Goal: Task Accomplishment & Management: Use online tool/utility

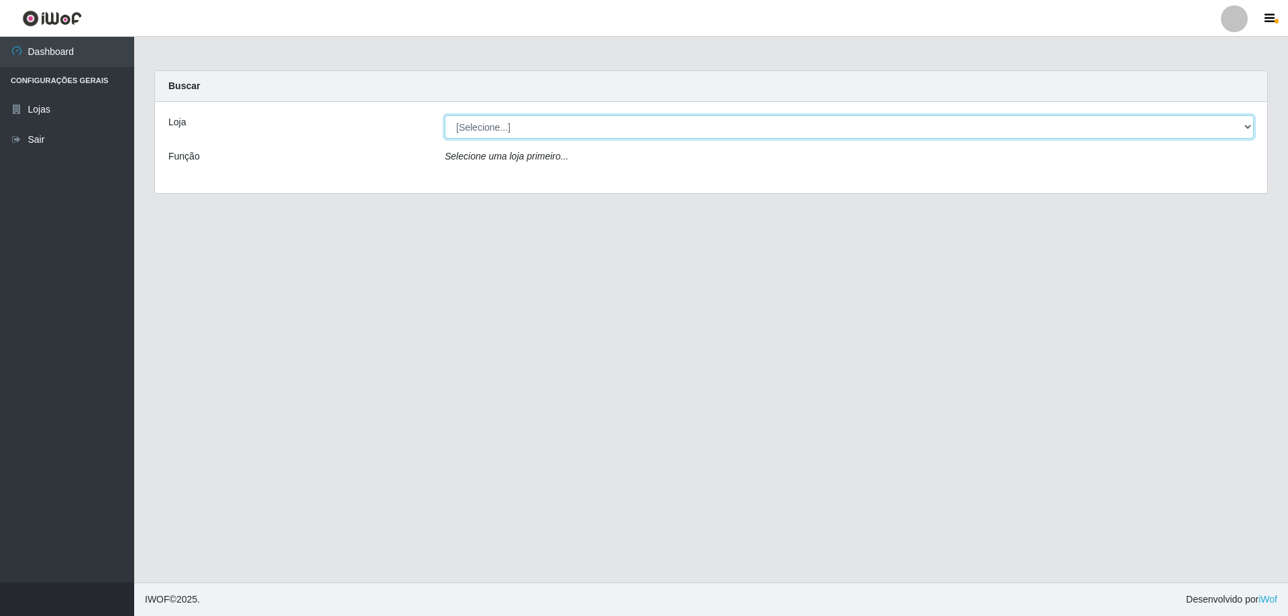
click at [494, 131] on select "[Selecione...] Atacado Vem - [STREET_ADDRESS]" at bounding box center [849, 126] width 809 height 23
select select "461"
click at [445, 115] on select "[Selecione...] Atacado Vem - [STREET_ADDRESS]" at bounding box center [849, 126] width 809 height 23
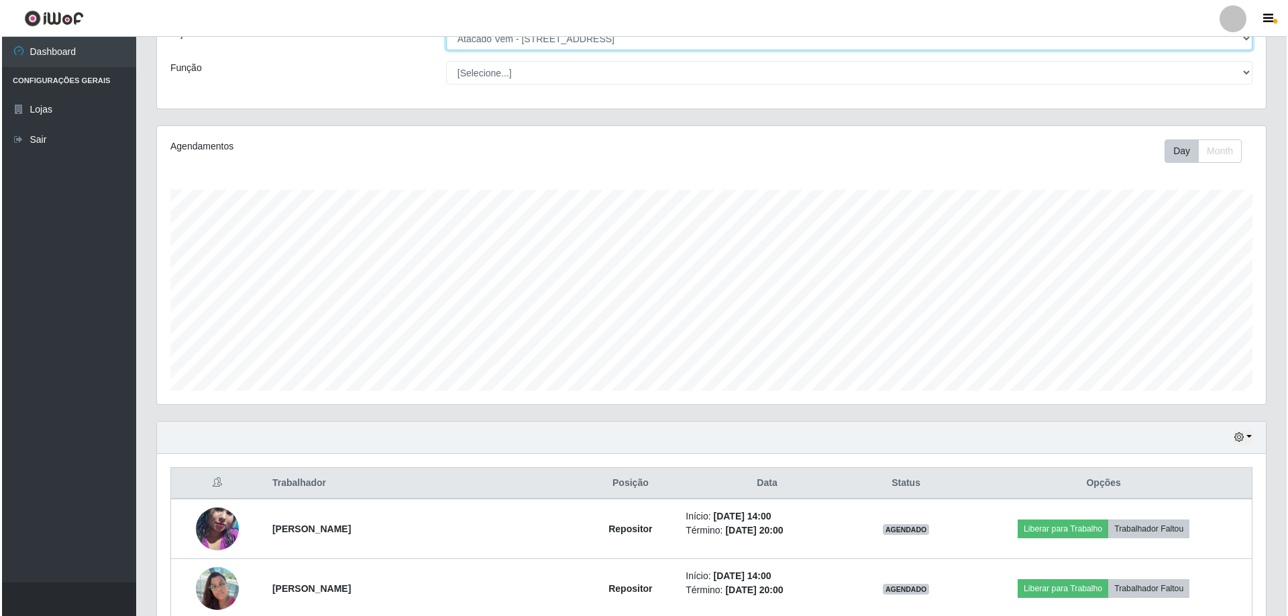
scroll to position [334, 0]
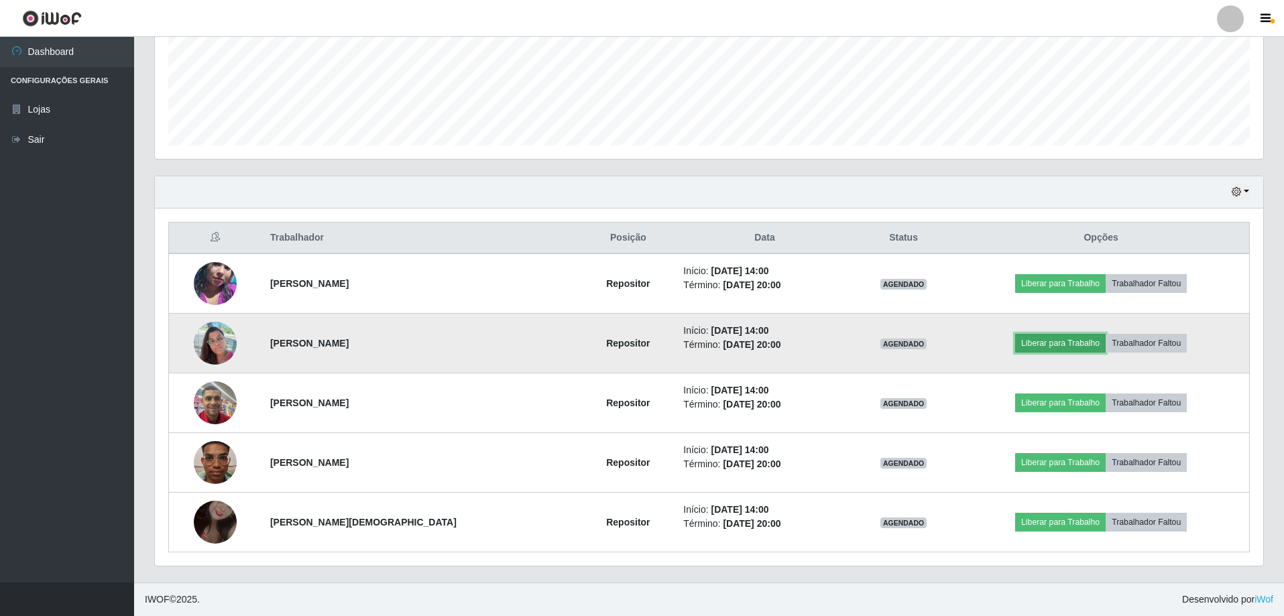
click at [1070, 343] on button "Liberar para Trabalho" at bounding box center [1060, 343] width 91 height 19
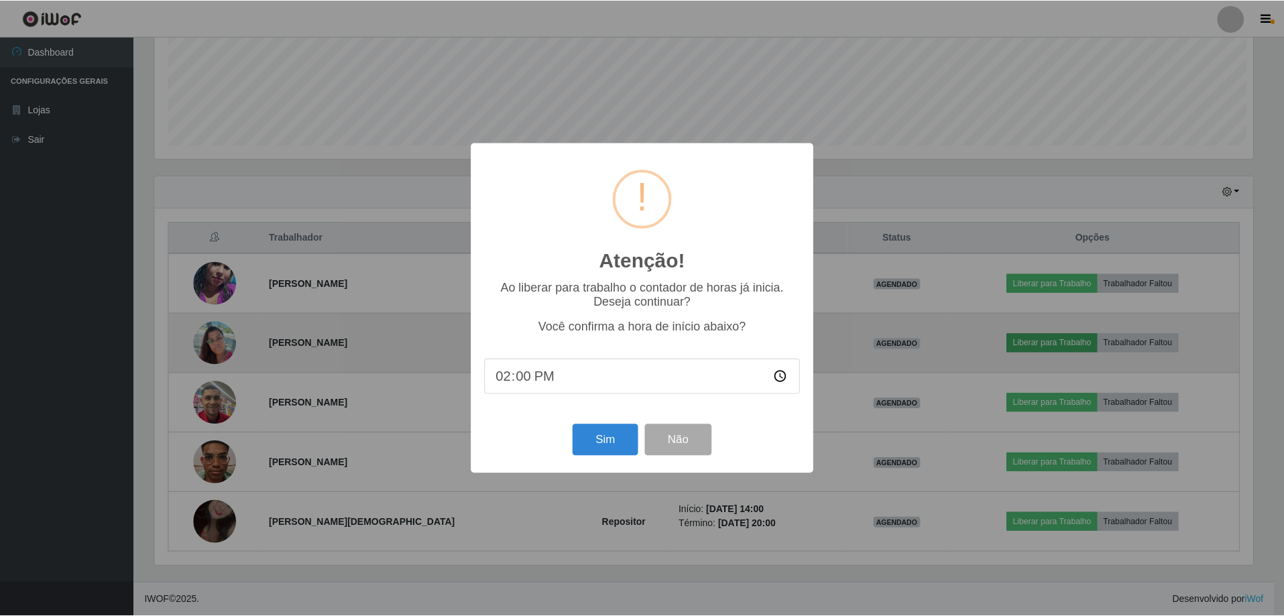
scroll to position [278, 1102]
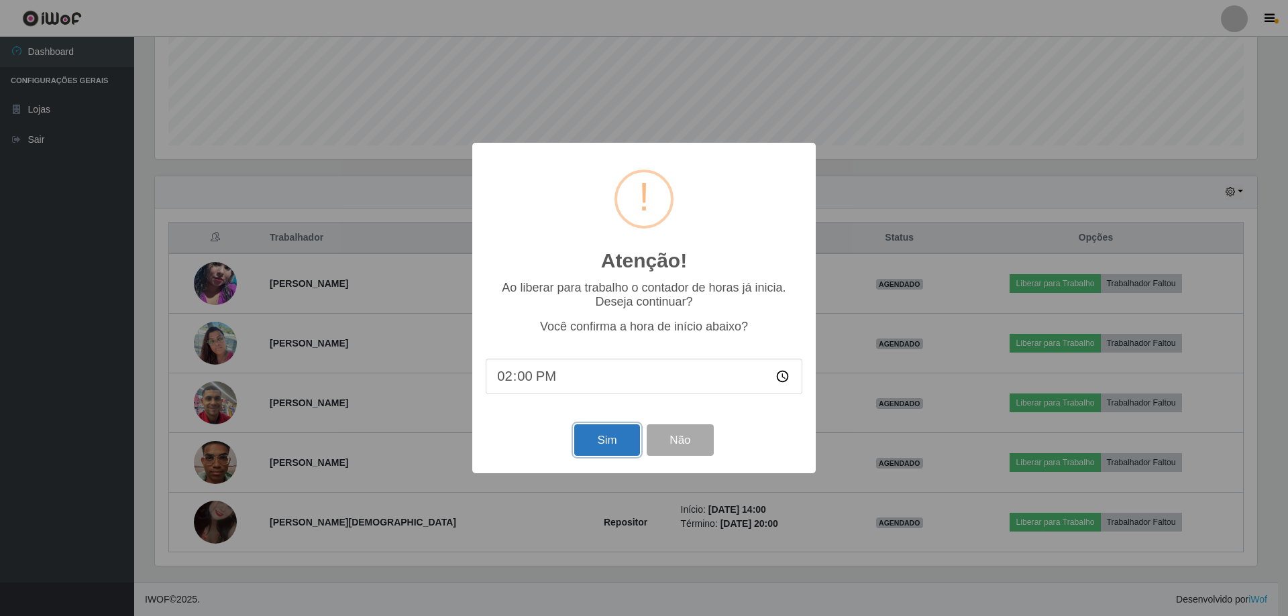
click at [596, 440] on button "Sim" at bounding box center [606, 441] width 65 height 32
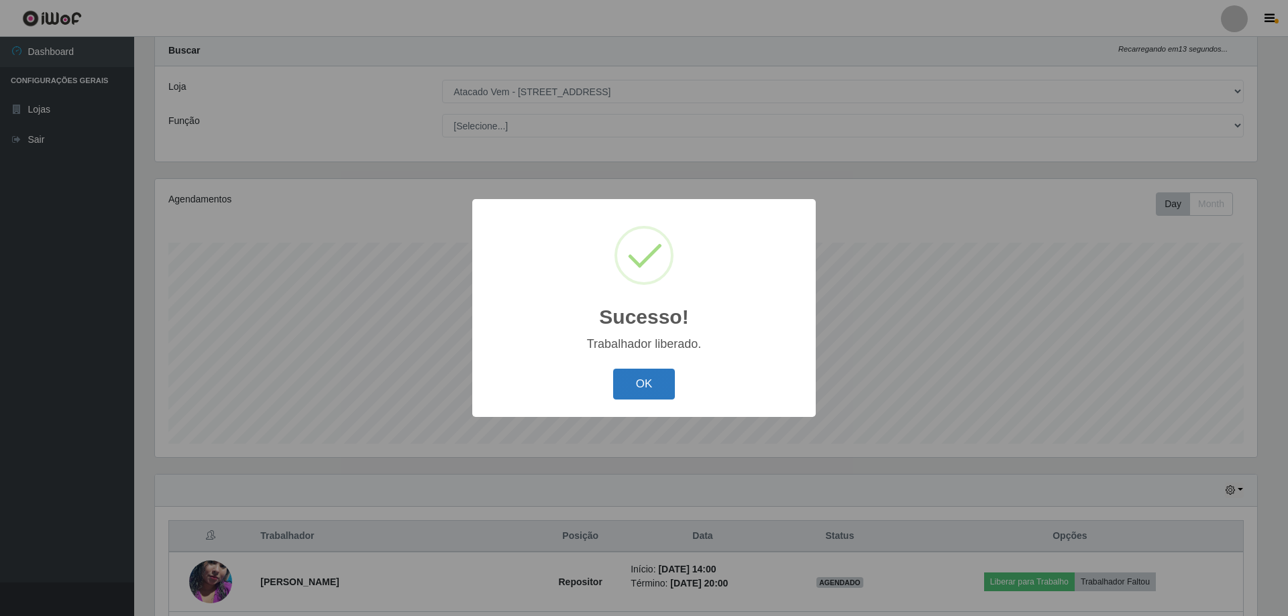
click at [637, 398] on button "OK" at bounding box center [644, 385] width 62 height 32
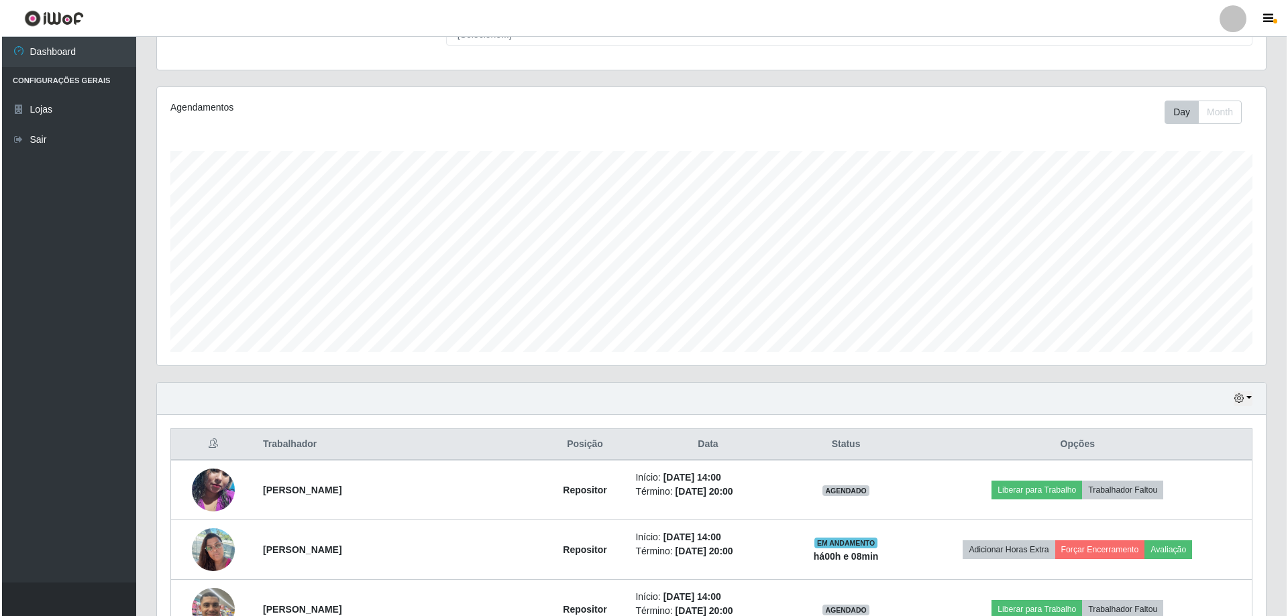
scroll to position [334, 0]
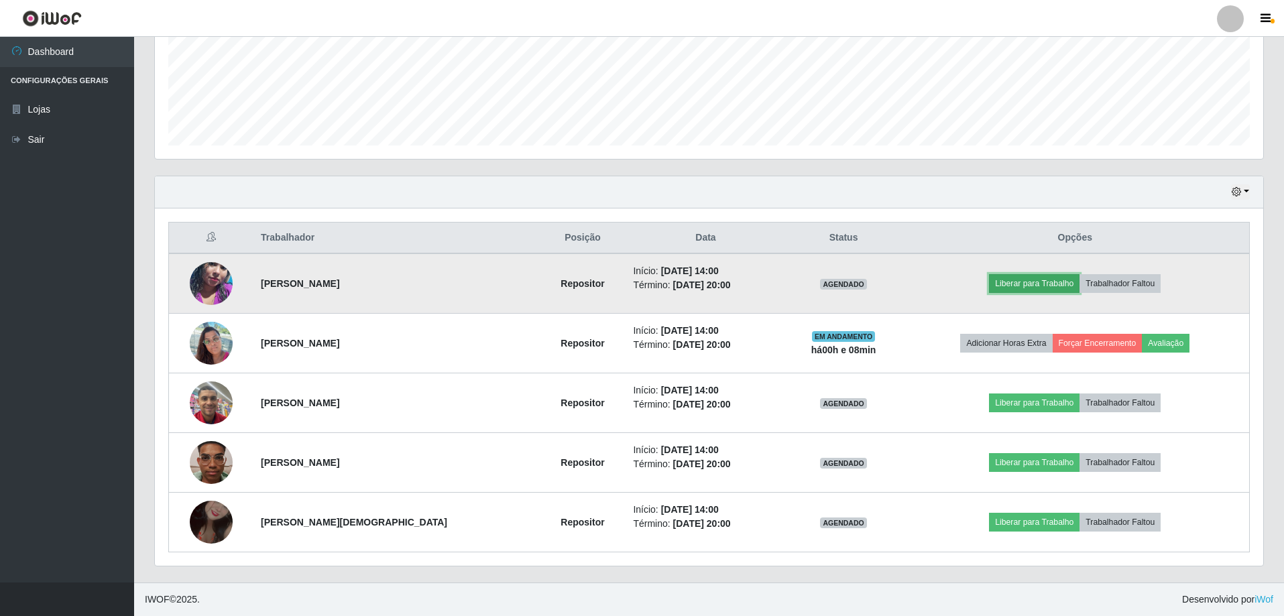
click at [1031, 282] on button "Liberar para Trabalho" at bounding box center [1034, 283] width 91 height 19
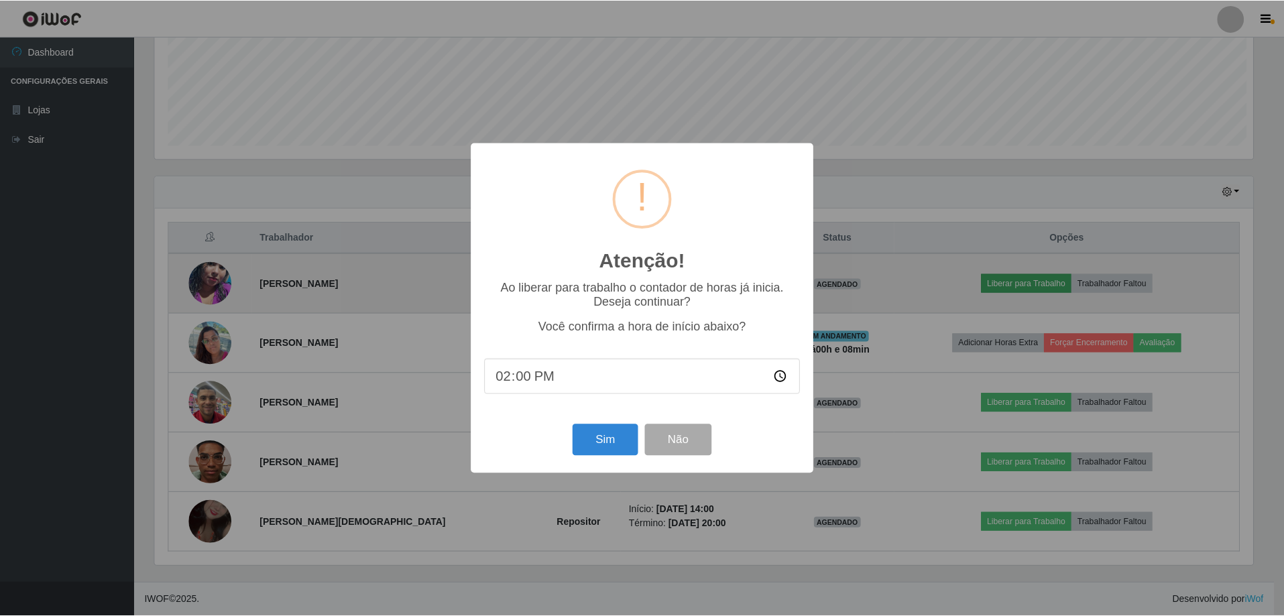
scroll to position [278, 1102]
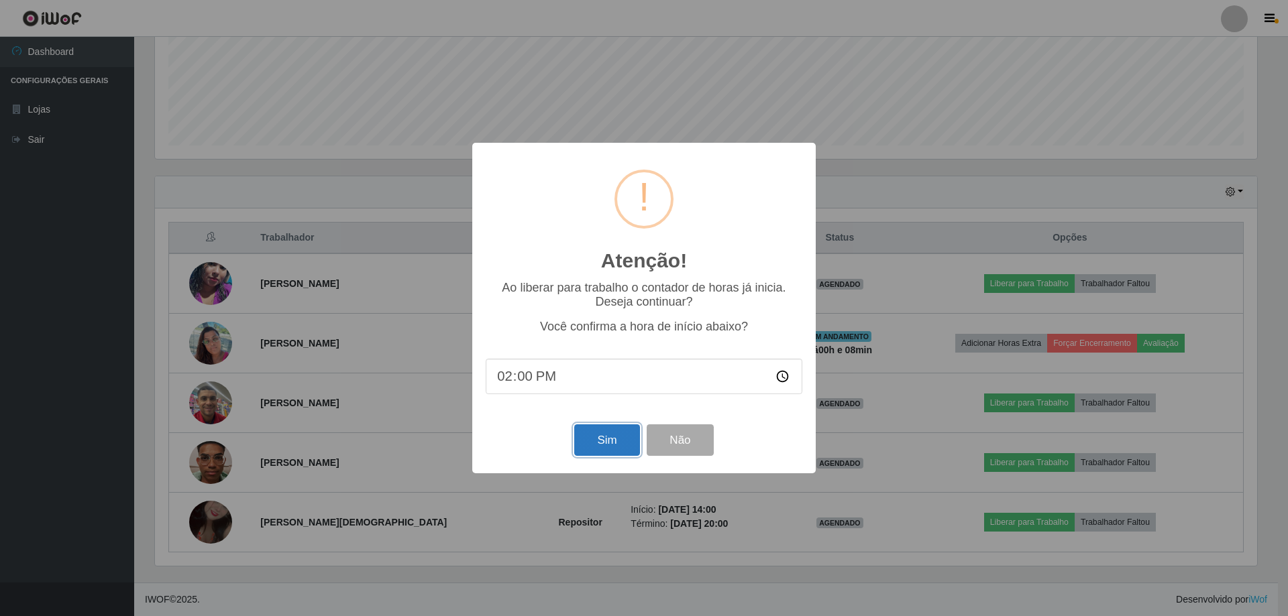
click at [594, 441] on button "Sim" at bounding box center [606, 441] width 65 height 32
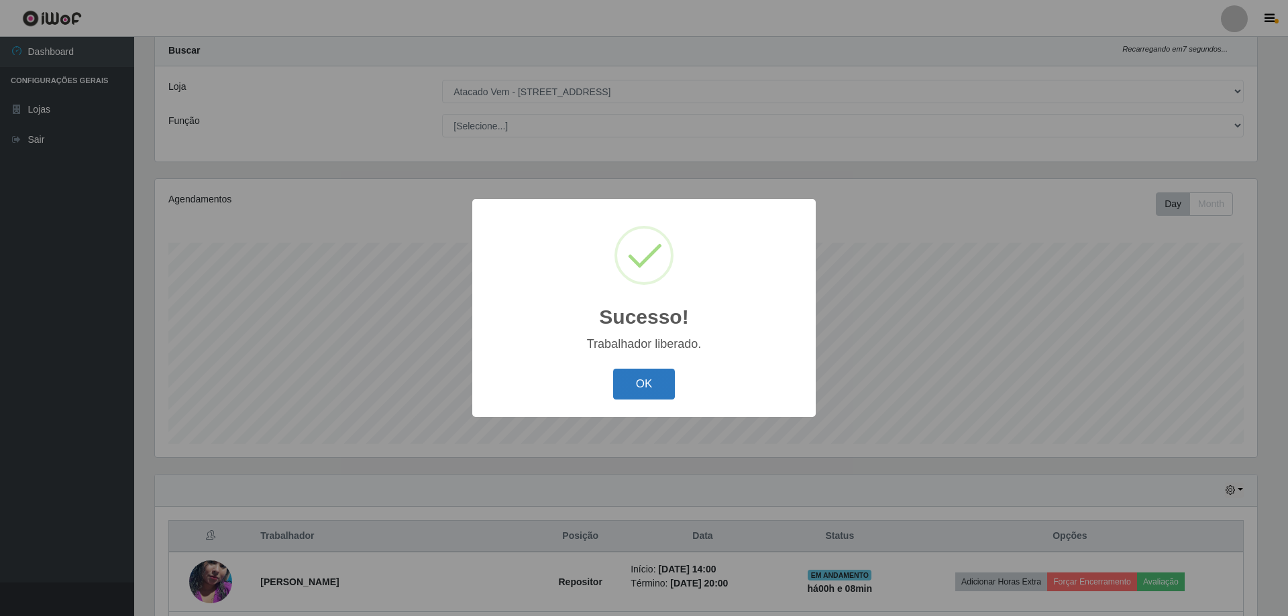
click at [651, 380] on button "OK" at bounding box center [644, 385] width 62 height 32
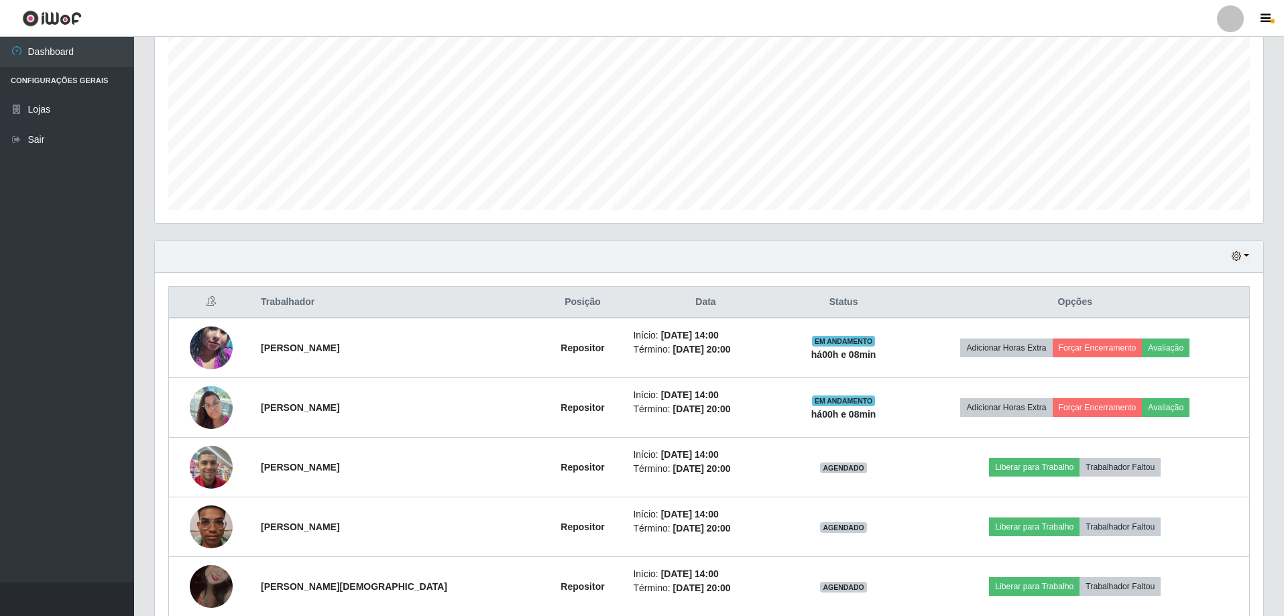
scroll to position [334, 0]
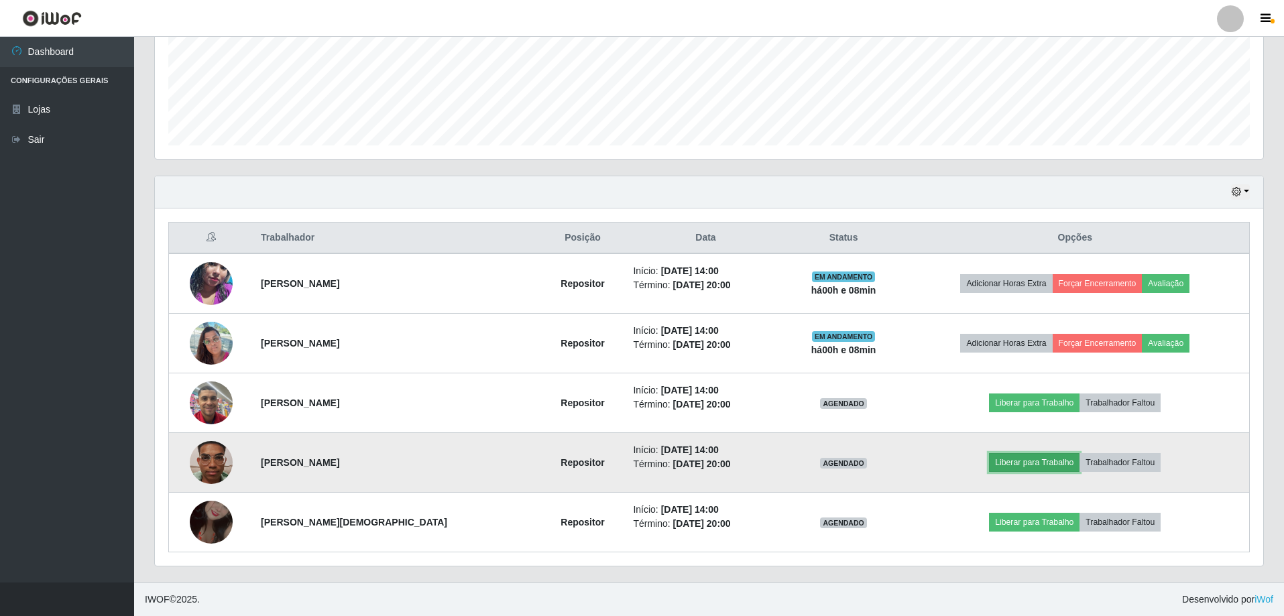
click at [1029, 466] on button "Liberar para Trabalho" at bounding box center [1034, 462] width 91 height 19
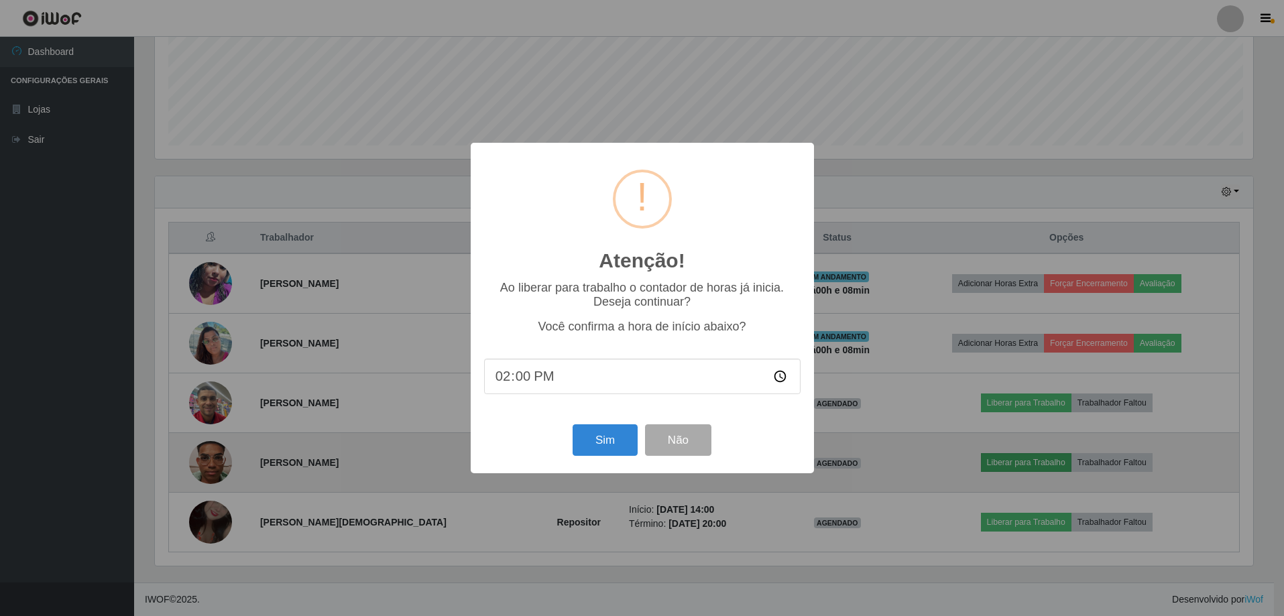
scroll to position [278, 1102]
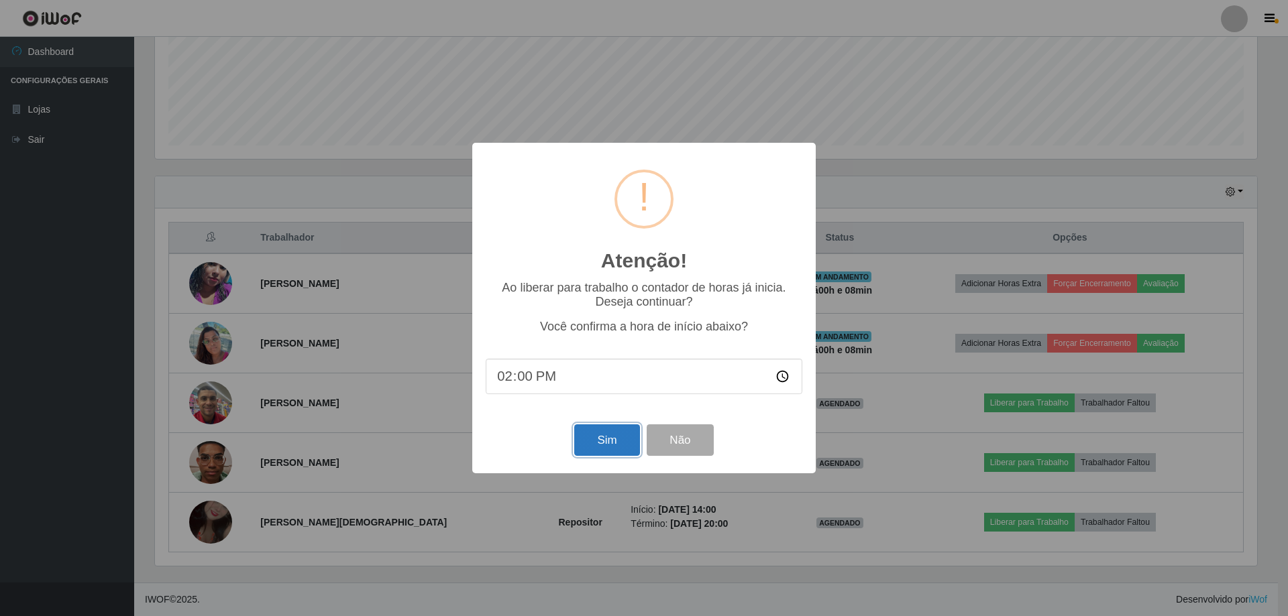
click at [604, 446] on button "Sim" at bounding box center [606, 441] width 65 height 32
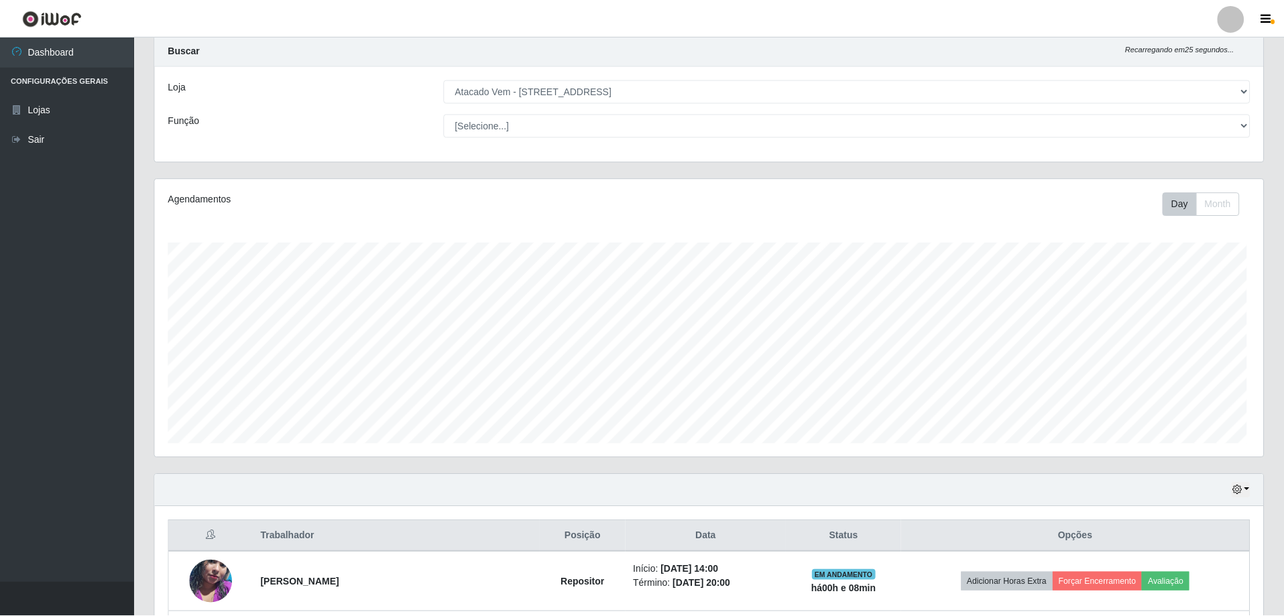
scroll to position [0, 0]
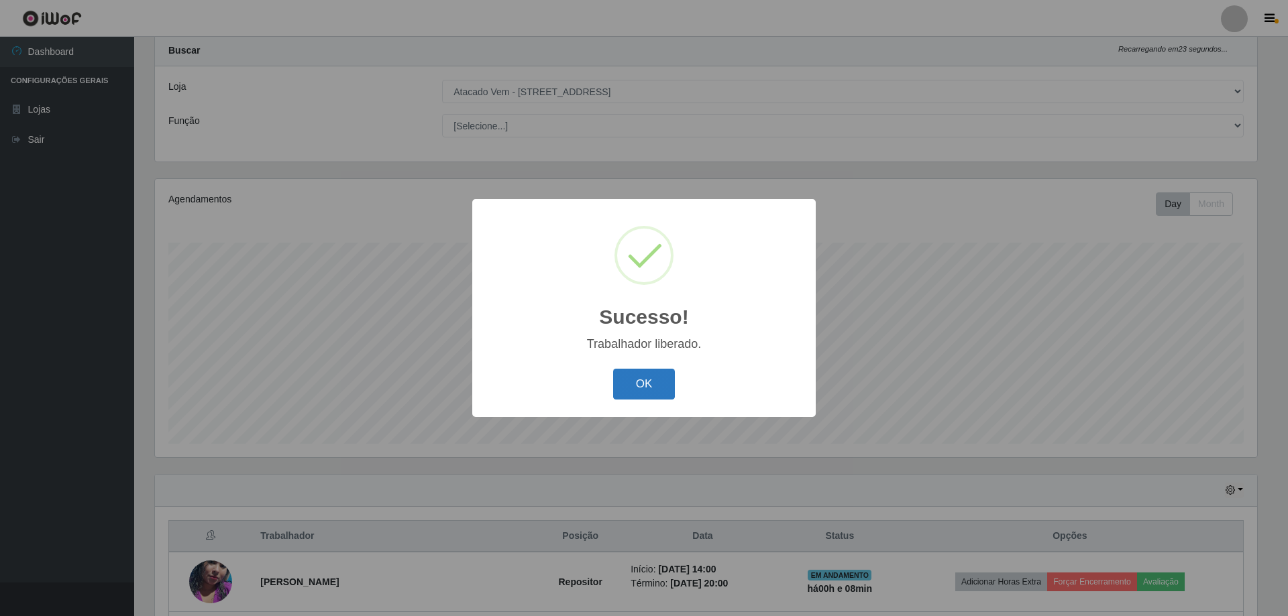
click at [645, 394] on button "OK" at bounding box center [644, 385] width 62 height 32
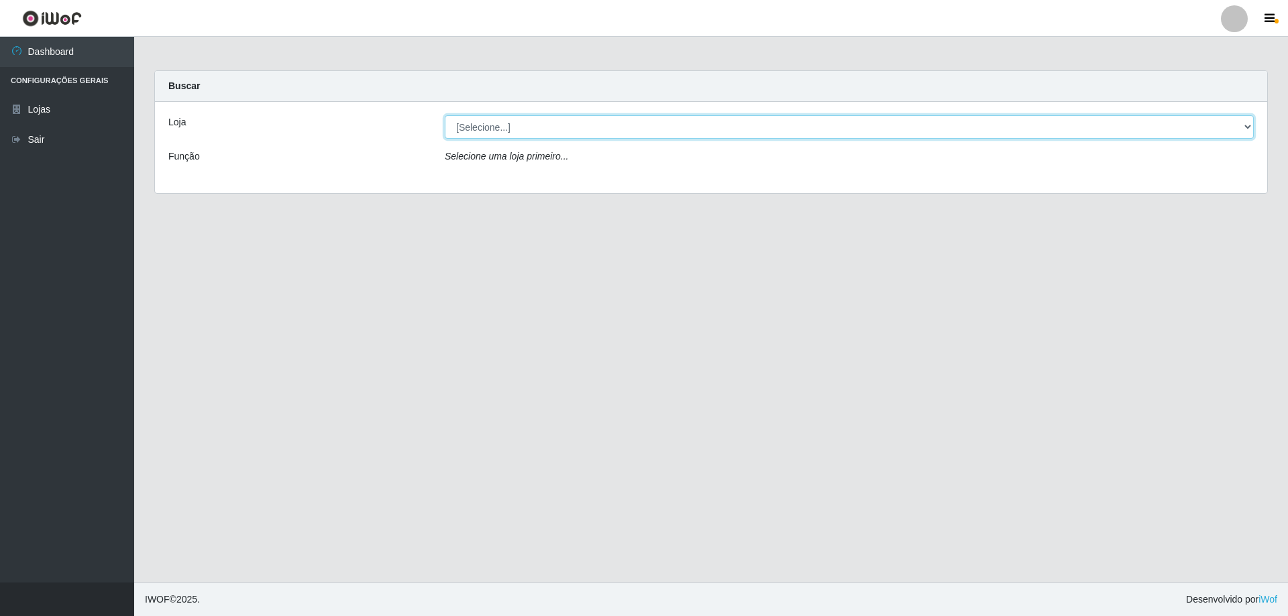
click at [483, 127] on select "[Selecione...] Atacado Vem - [STREET_ADDRESS]" at bounding box center [849, 126] width 809 height 23
select select "461"
click at [445, 115] on select "[Selecione...] Atacado Vem - [STREET_ADDRESS]" at bounding box center [849, 126] width 809 height 23
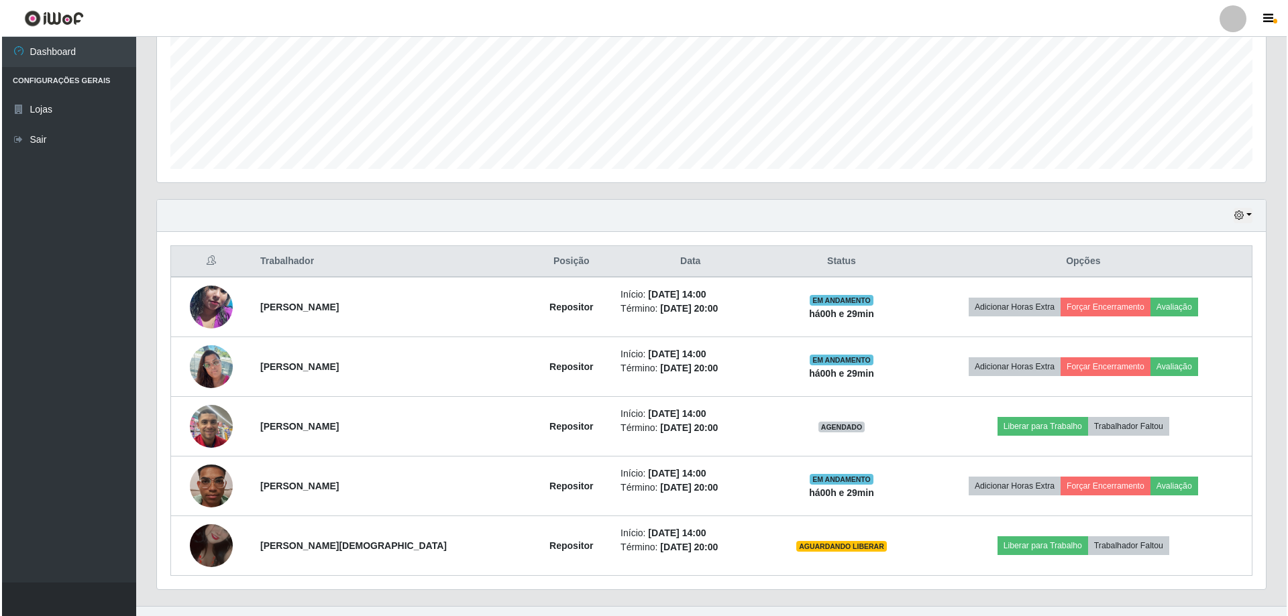
scroll to position [334, 0]
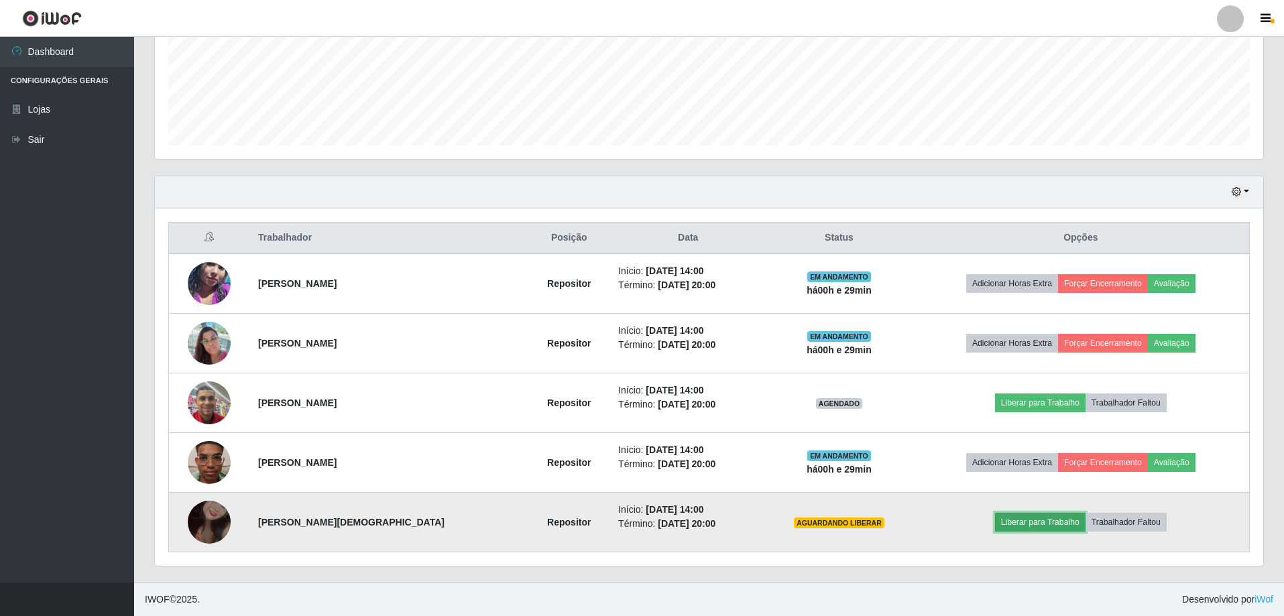
click at [1029, 516] on button "Liberar para Trabalho" at bounding box center [1040, 522] width 91 height 19
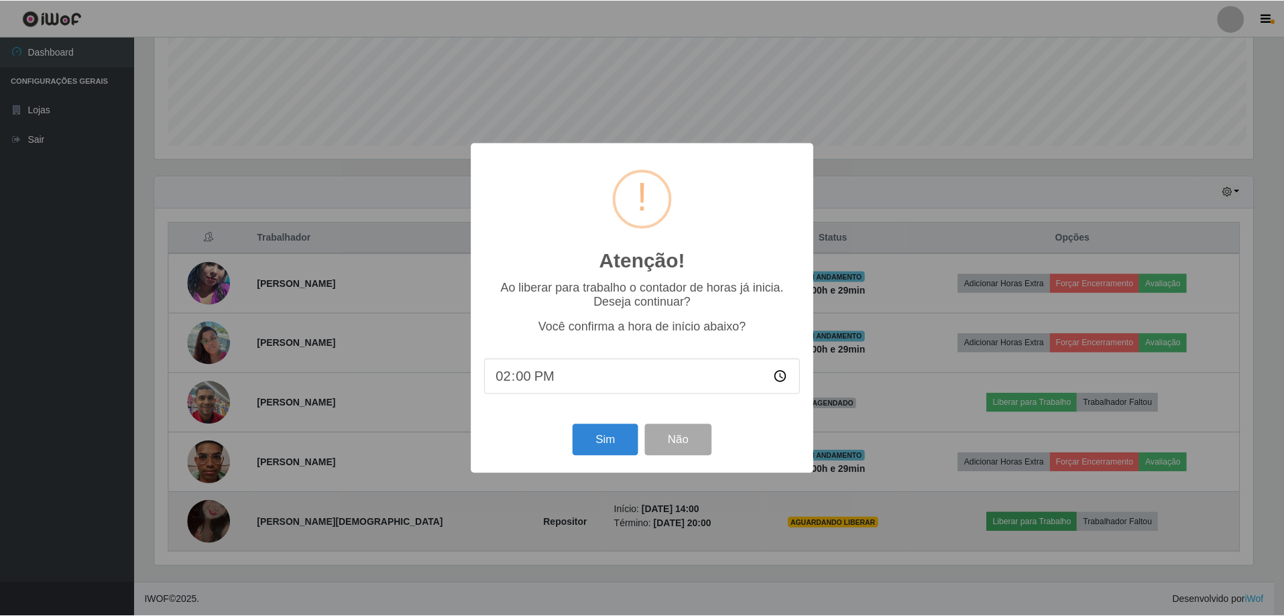
scroll to position [278, 1102]
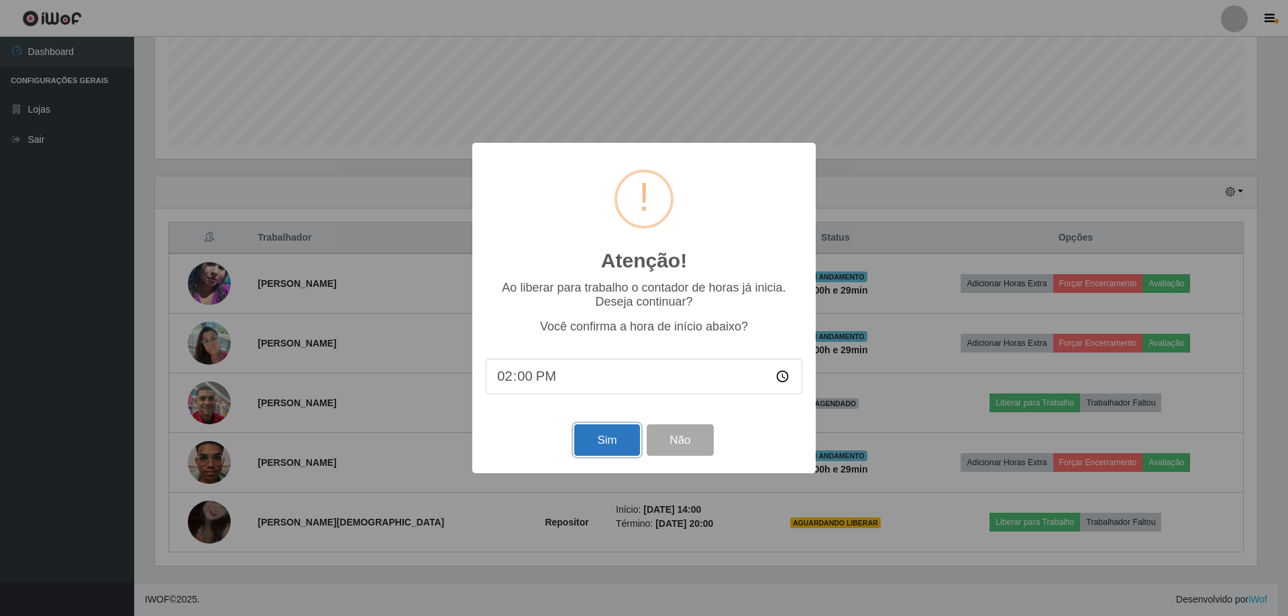
click at [616, 440] on button "Sim" at bounding box center [606, 441] width 65 height 32
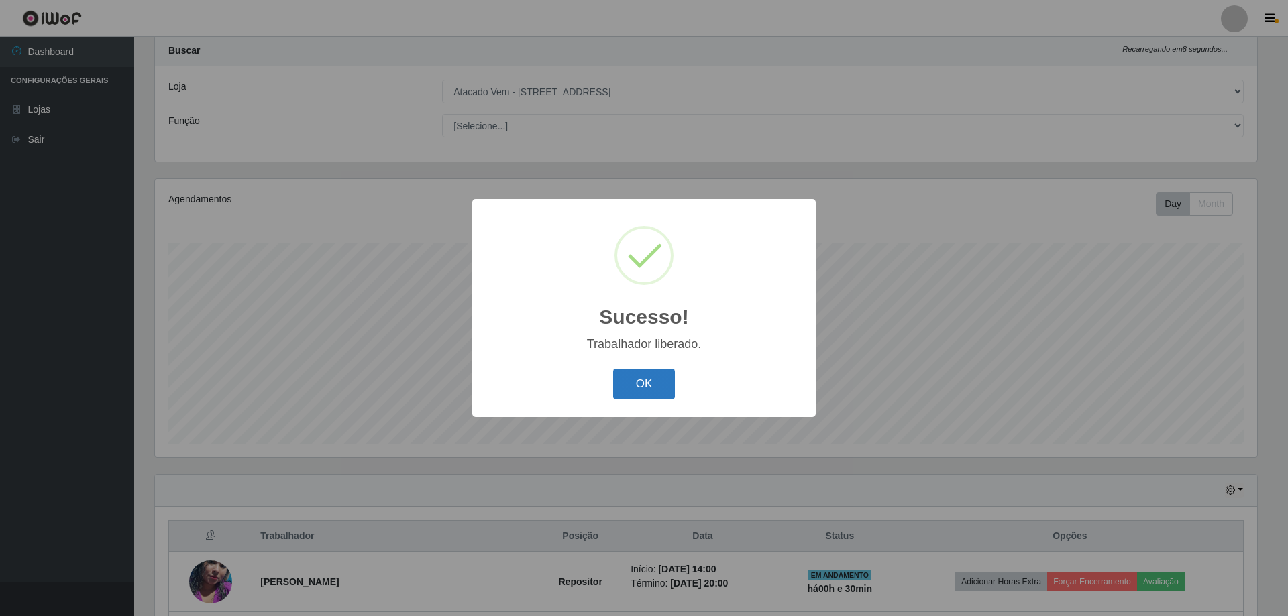
click at [646, 382] on button "OK" at bounding box center [644, 385] width 62 height 32
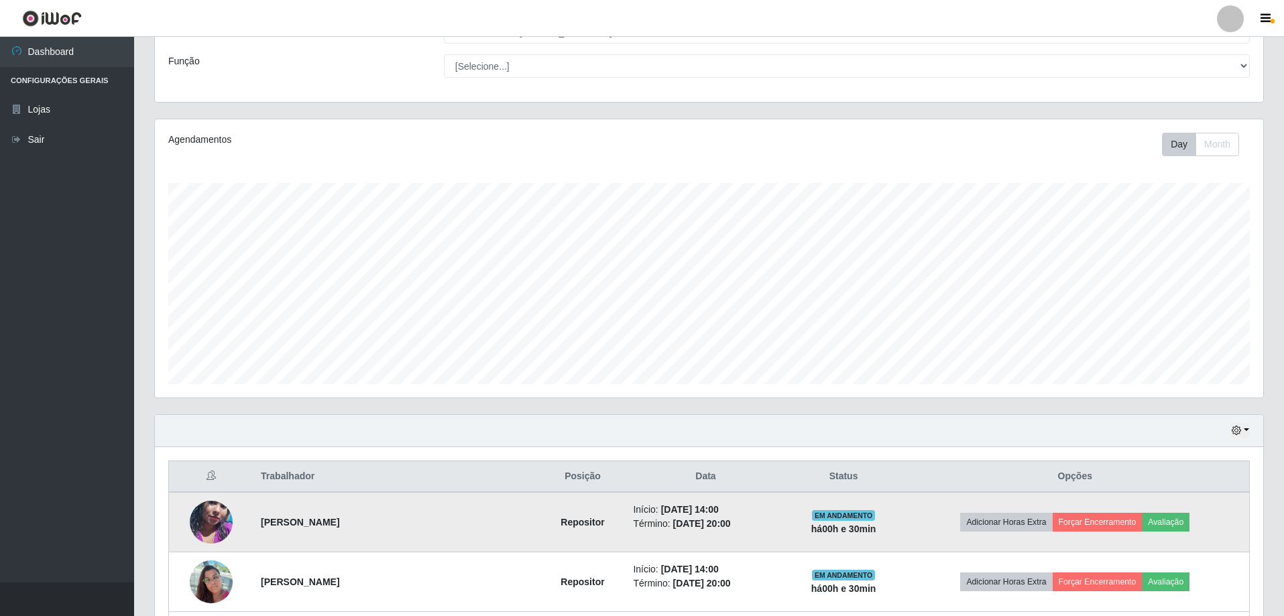
scroll to position [334, 0]
